Goal: Navigation & Orientation: Find specific page/section

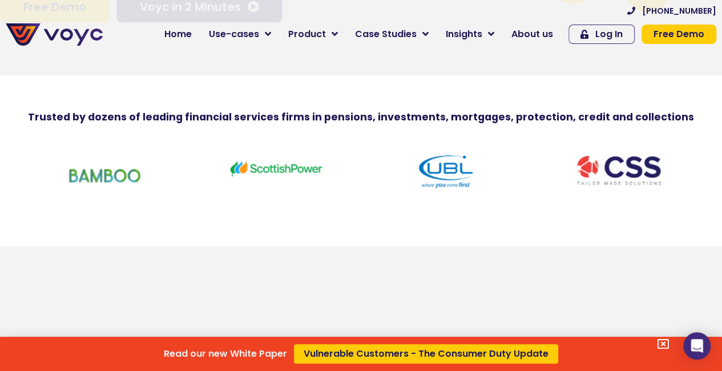
scroll to position [337, 0]
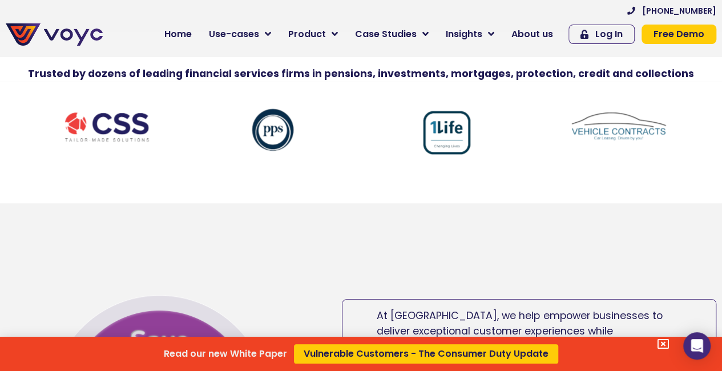
click at [199, 37] on div "Read our new White Paper Vulnerable Customers - The Consumer Duty Update" at bounding box center [361, 185] width 722 height 371
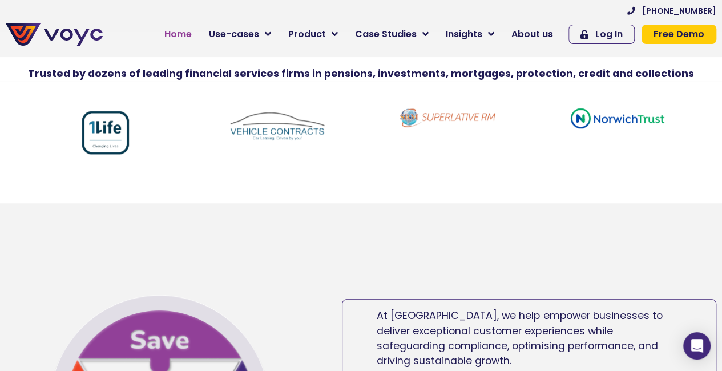
click at [192, 37] on span "Home" at bounding box center [177, 34] width 27 height 14
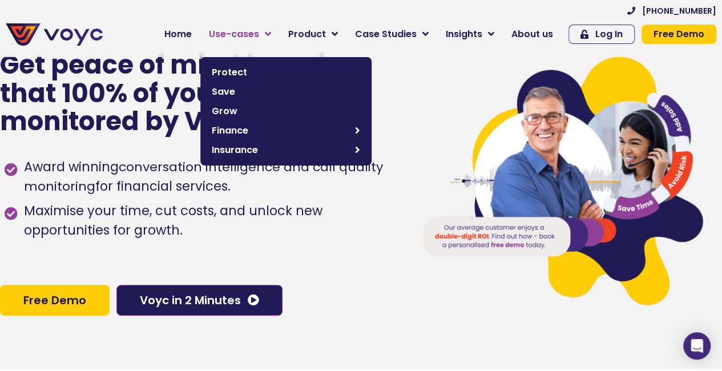
click at [278, 30] on link "Use-cases" at bounding box center [239, 34] width 79 height 23
